Goal: Task Accomplishment & Management: Complete application form

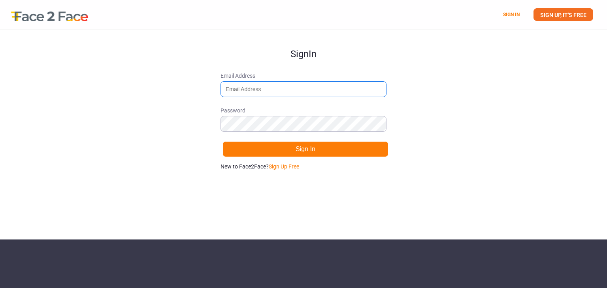
click at [304, 89] on input "Email Address" at bounding box center [303, 89] width 166 height 16
click at [251, 90] on input "[EMAIL_ADDRESS][DOMAIN_NAME]" at bounding box center [303, 89] width 166 height 16
click at [275, 90] on input "[EMAIL_ADDRESS][DOMAIN_NAME]" at bounding box center [303, 89] width 166 height 16
type input "[EMAIL_ADDRESS][DOMAIN_NAME]"
click at [190, 119] on div "Sign In Email Address [EMAIL_ADDRESS][DOMAIN_NAME] Password Sign In New to Face…" at bounding box center [303, 135] width 607 height 210
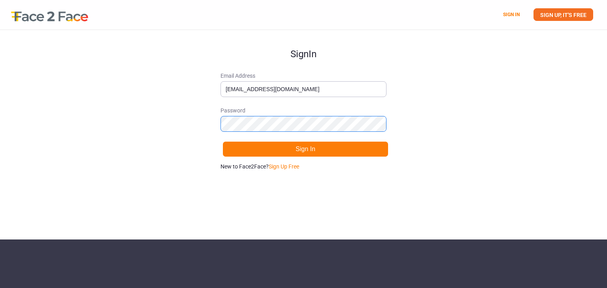
click at [136, 137] on div "Sign In Email Address [EMAIL_ADDRESS][DOMAIN_NAME] Password Sign In New to Face…" at bounding box center [303, 135] width 607 height 210
click at [182, 122] on div "Sign In Email Address [EMAIL_ADDRESS][DOMAIN_NAME] Password Sign In New to Face…" at bounding box center [303, 135] width 607 height 210
click at [310, 108] on span "Password" at bounding box center [303, 111] width 166 height 8
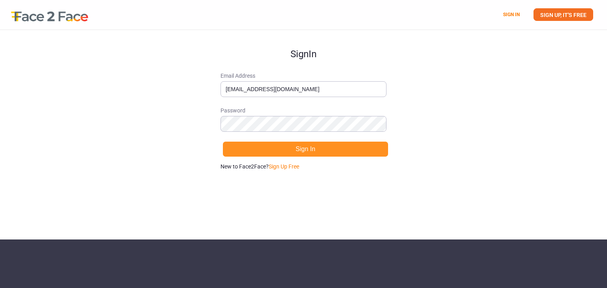
click at [267, 146] on button "Sign In" at bounding box center [305, 149] width 166 height 16
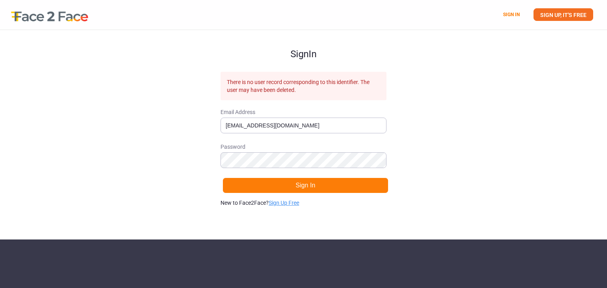
click at [287, 203] on link "Sign Up Free" at bounding box center [284, 203] width 30 height 6
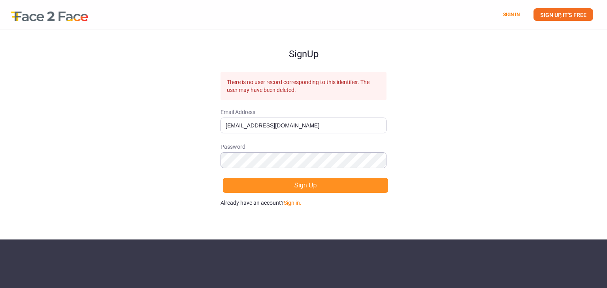
click at [286, 181] on button "Sign Up" at bounding box center [305, 186] width 166 height 16
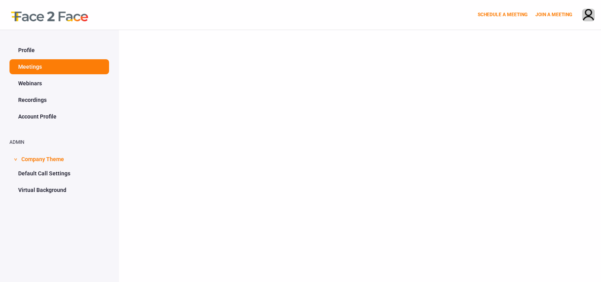
click at [172, 98] on div at bounding box center [360, 171] width 482 height 282
